Goal: Task Accomplishment & Management: Use online tool/utility

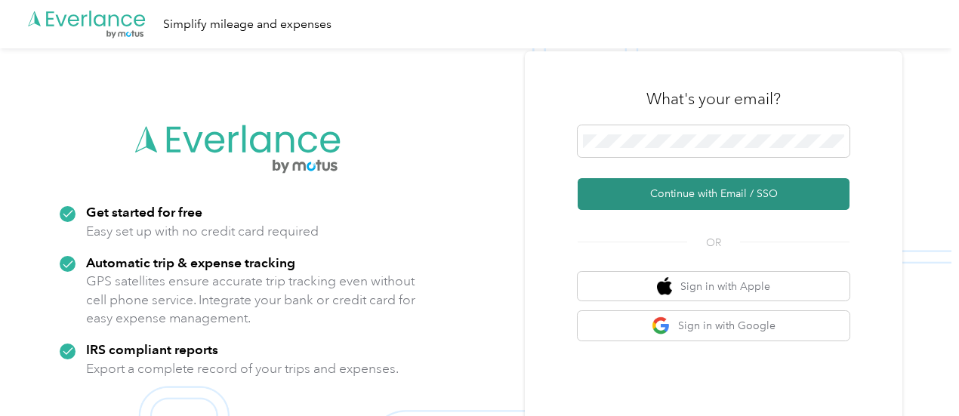
click at [696, 184] on button "Continue with Email / SSO" at bounding box center [714, 194] width 272 height 32
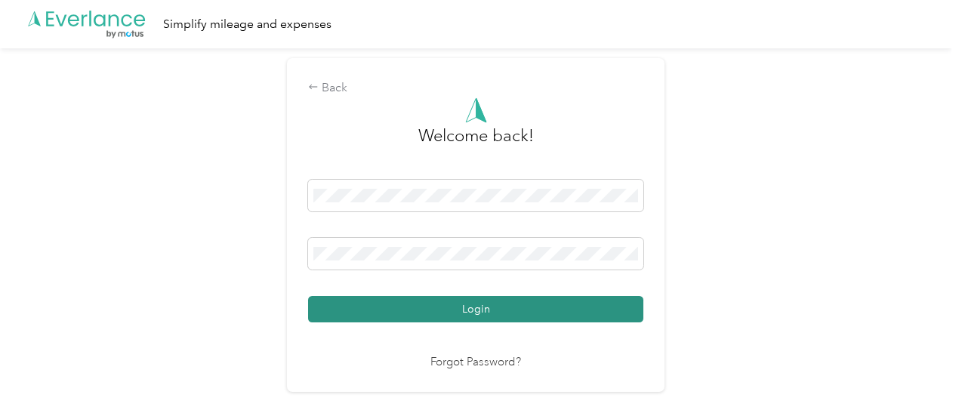
click at [466, 306] on button "Login" at bounding box center [475, 309] width 335 height 26
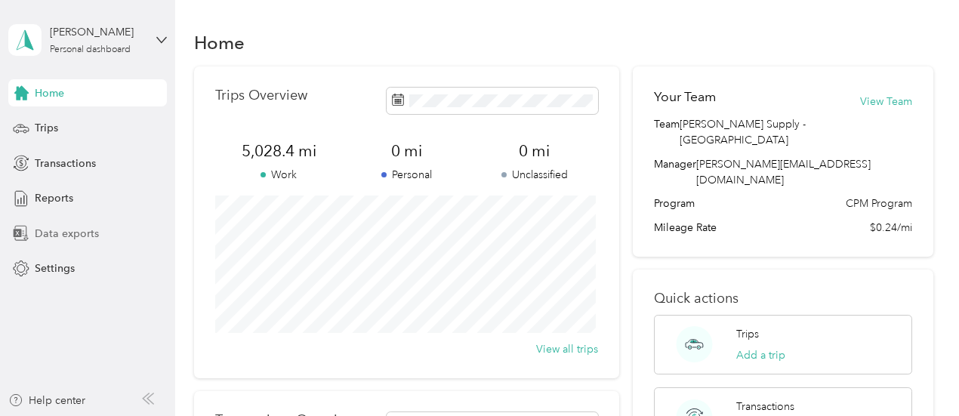
click at [45, 233] on span "Data exports" at bounding box center [67, 234] width 64 height 16
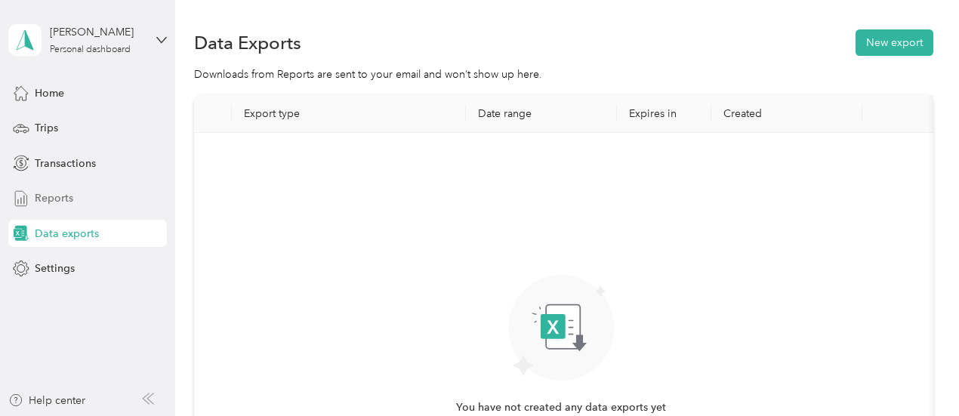
click at [57, 193] on span "Reports" at bounding box center [54, 198] width 39 height 16
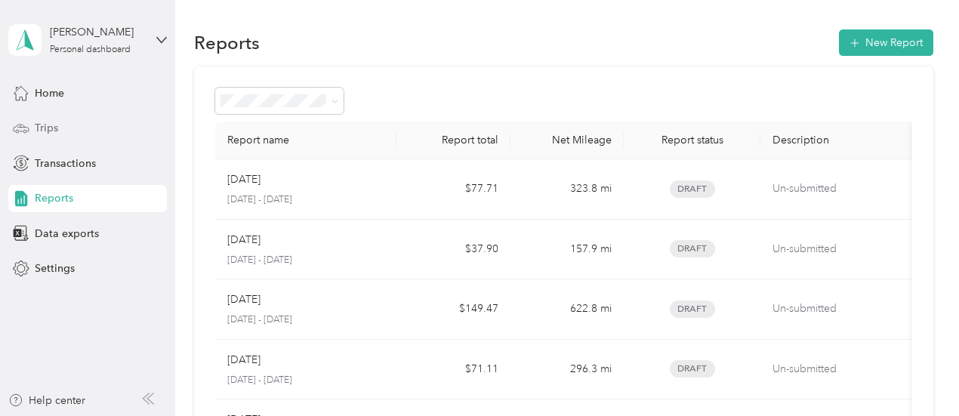
click at [49, 129] on span "Trips" at bounding box center [46, 128] width 23 height 16
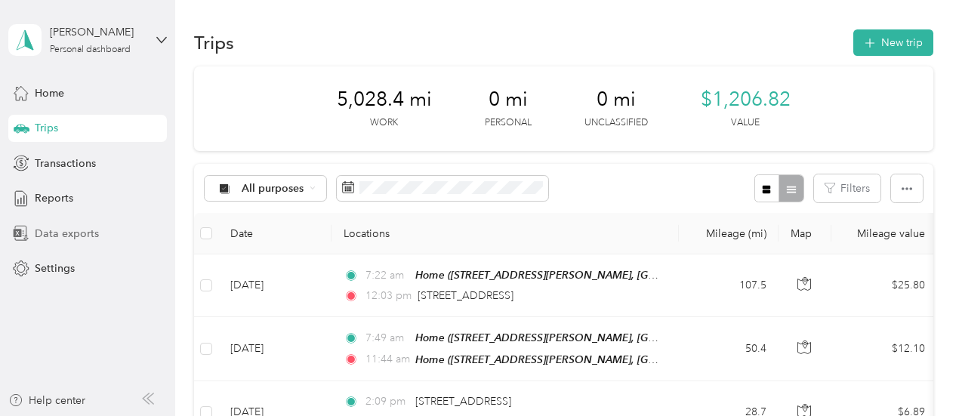
click at [42, 240] on span "Data exports" at bounding box center [67, 234] width 64 height 16
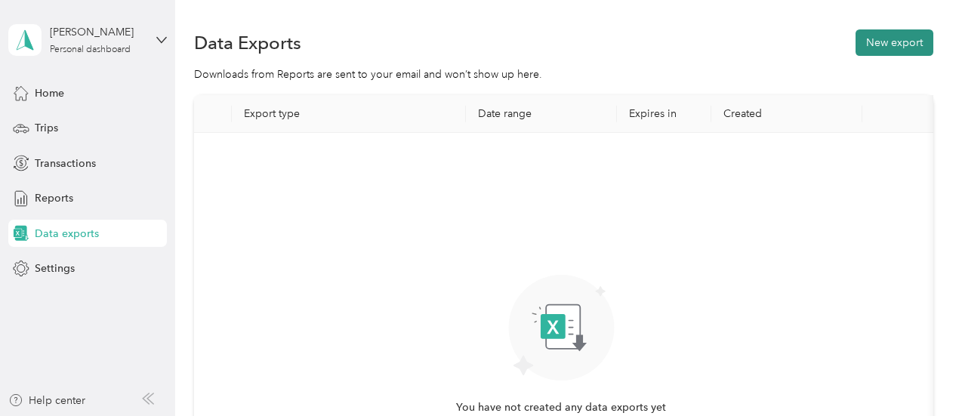
click at [887, 50] on button "New export" at bounding box center [895, 42] width 78 height 26
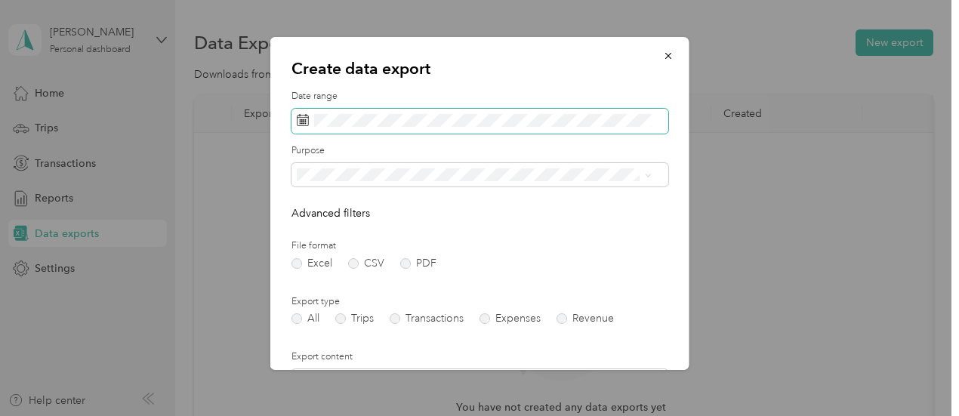
click at [300, 116] on icon at bounding box center [299, 115] width 1 height 2
click at [302, 121] on rect at bounding box center [302, 122] width 2 height 2
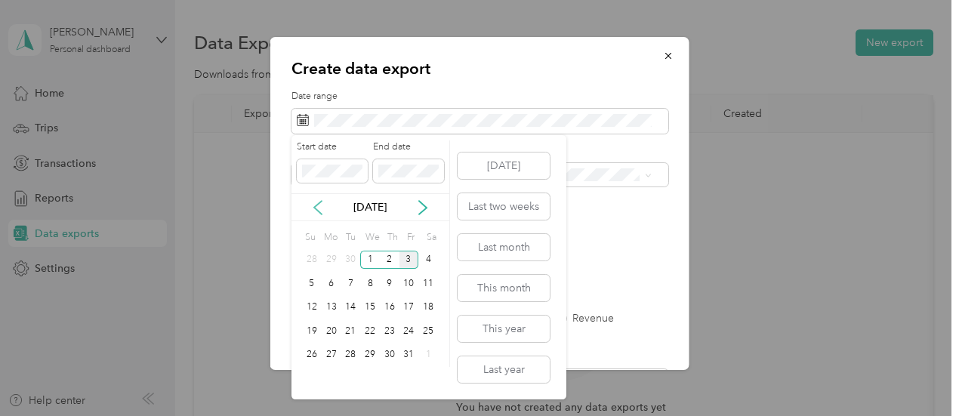
click at [322, 211] on icon at bounding box center [317, 207] width 15 height 15
click at [333, 254] on div "1" at bounding box center [332, 260] width 20 height 19
click at [347, 350] on div "30" at bounding box center [351, 355] width 20 height 19
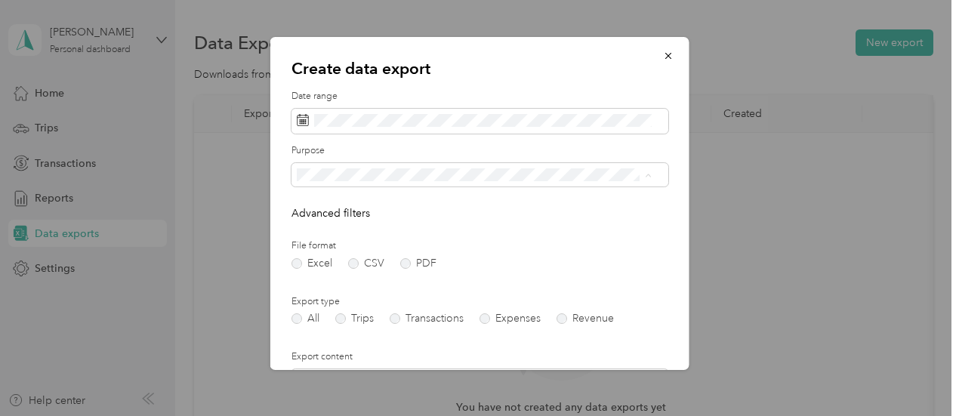
click at [335, 217] on li "[PERSON_NAME] Supply - [GEOGRAPHIC_DATA]" at bounding box center [475, 227] width 366 height 26
click at [341, 318] on label "Trips" at bounding box center [354, 318] width 39 height 11
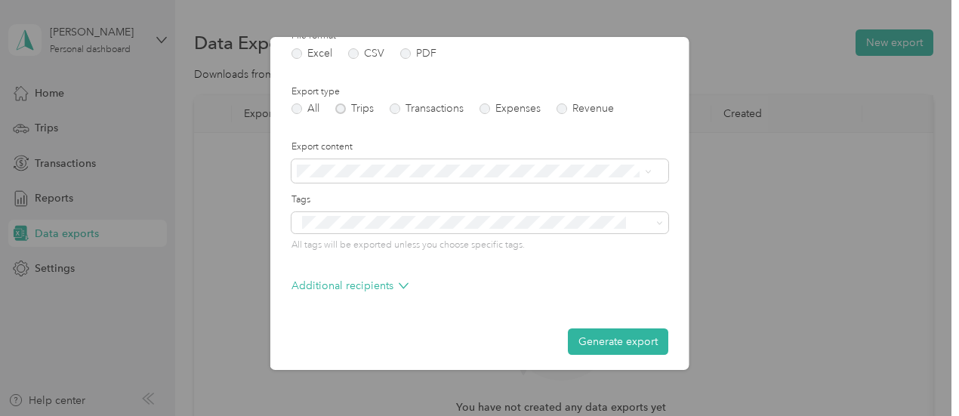
scroll to position [216, 0]
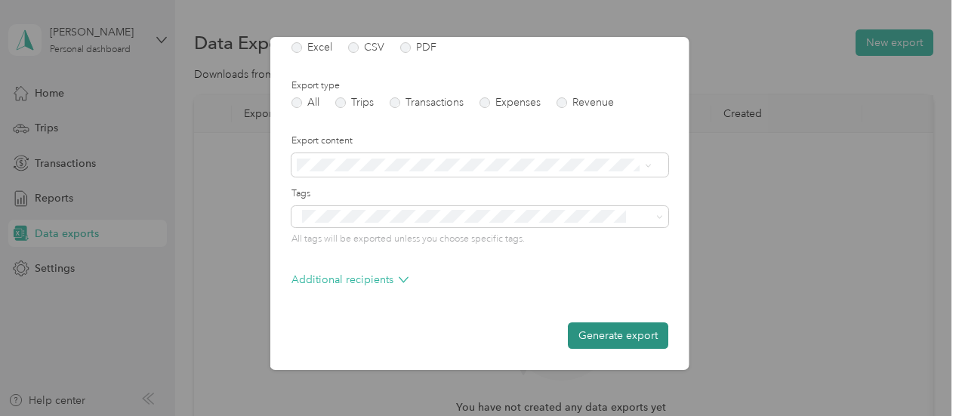
click at [600, 335] on button "Generate export" at bounding box center [618, 335] width 100 height 26
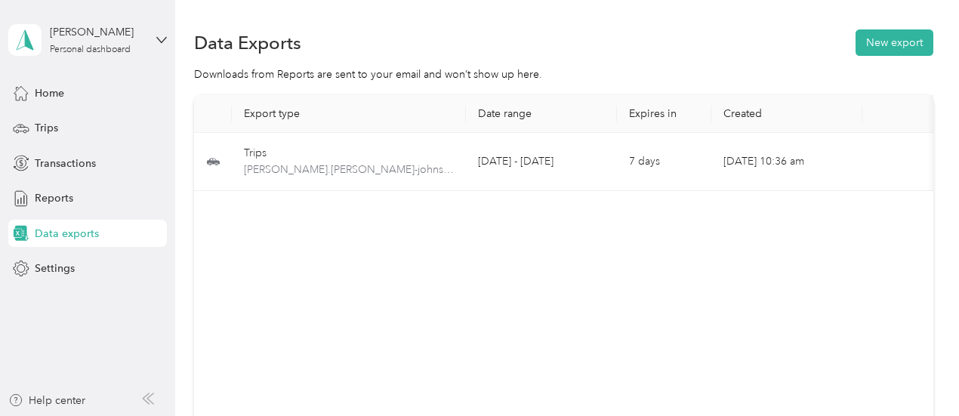
click at [807, 205] on div "Export type Date range Expires in Created Download Trips [PERSON_NAME].[PERSON_…" at bounding box center [563, 261] width 739 height 333
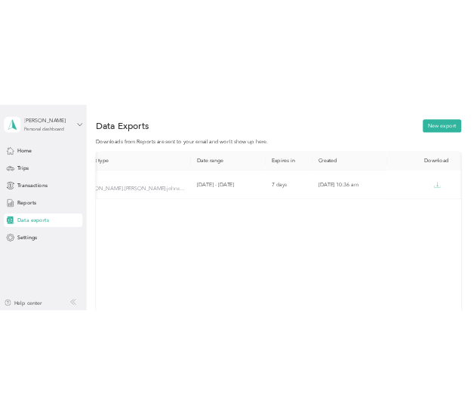
scroll to position [0, 85]
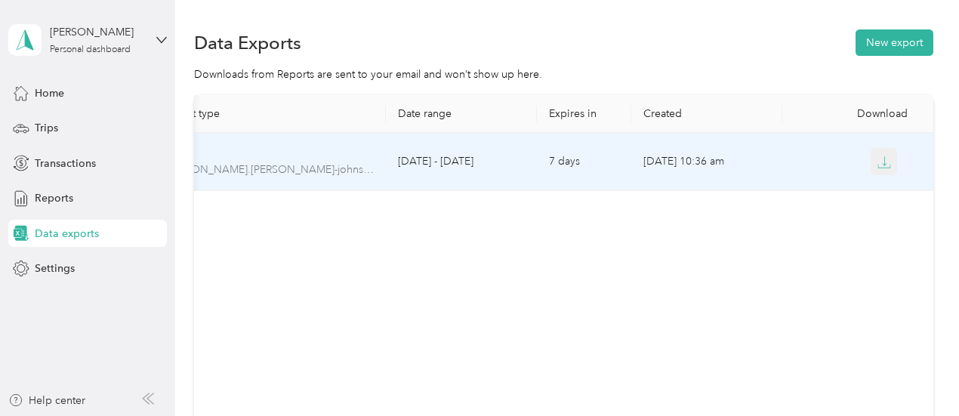
click at [889, 161] on button "button" at bounding box center [884, 161] width 27 height 27
